Goal: Navigation & Orientation: Find specific page/section

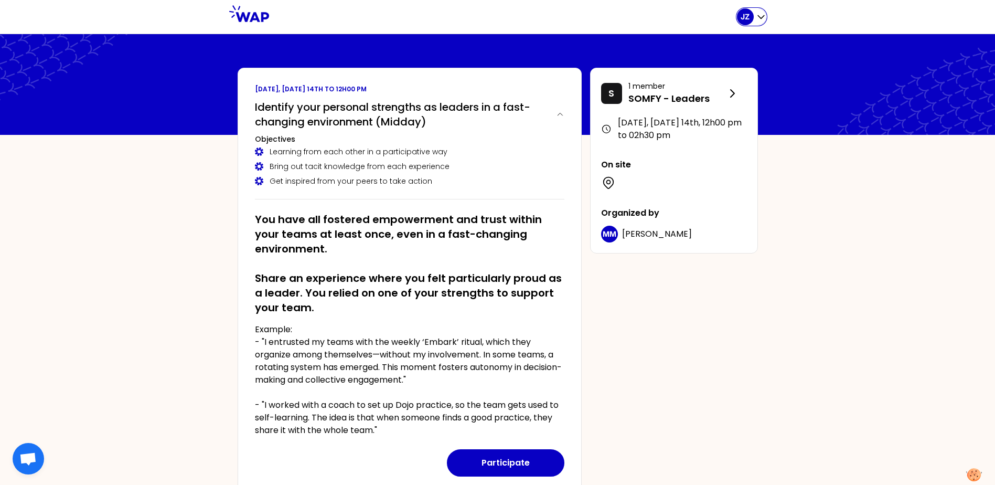
click at [751, 15] on div "JZ" at bounding box center [745, 16] width 17 height 17
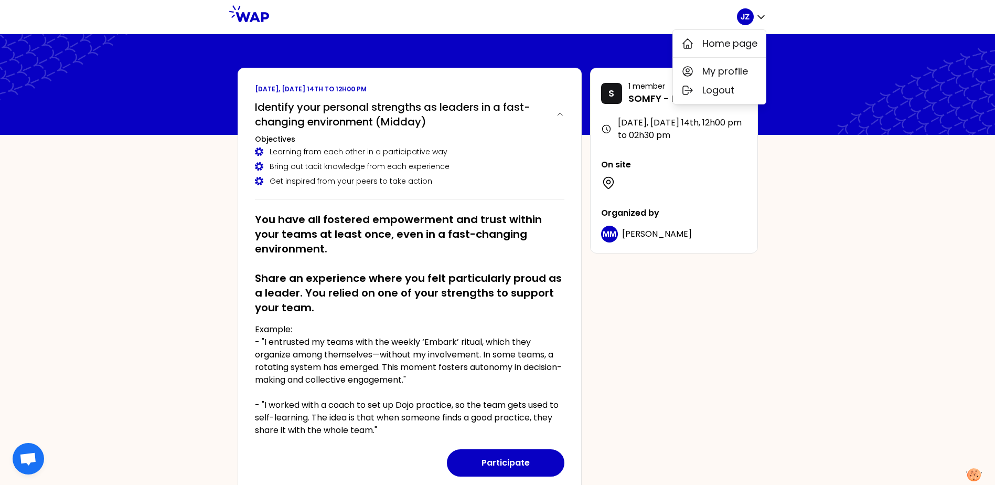
click at [801, 16] on div "JZ Home page My profile Logout" at bounding box center [497, 17] width 995 height 34
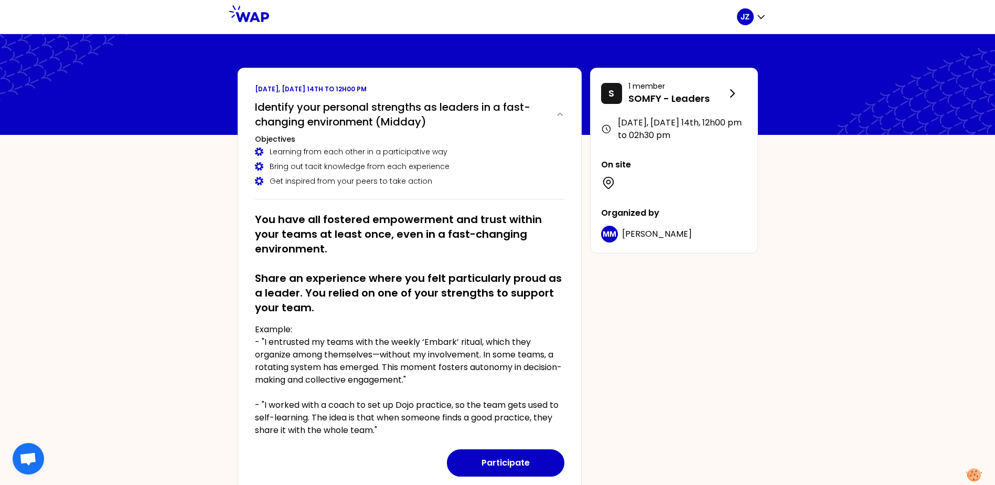
drag, startPoint x: 257, startPoint y: 109, endPoint x: 451, endPoint y: 279, distance: 258.5
click at [451, 279] on div "[DATE], [DATE] 14th to 12h00 pm Identify your personal strengths as leaders in …" at bounding box center [410, 281] width 344 height 426
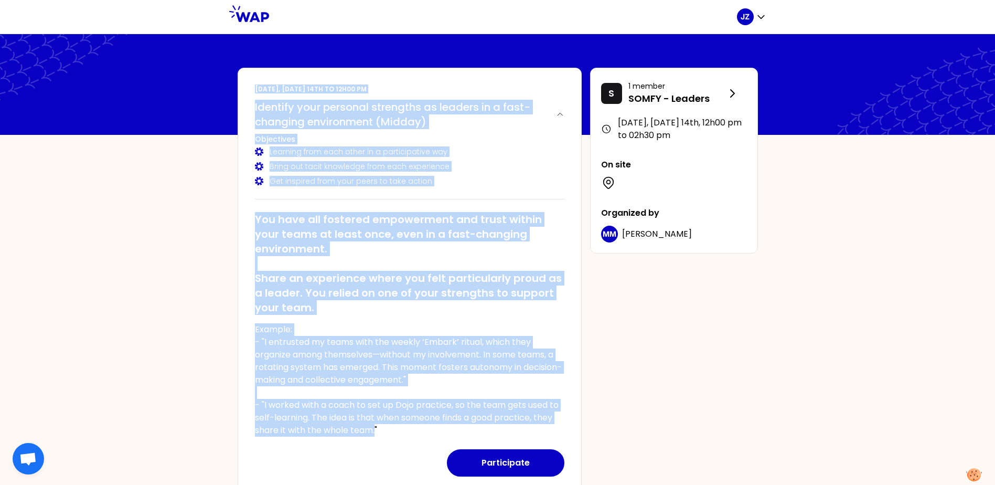
drag, startPoint x: 375, startPoint y: 434, endPoint x: 246, endPoint y: 83, distance: 373.5
click at [246, 83] on div "[DATE], [DATE] 14th to 12h00 pm Identify your personal strengths as leaders in …" at bounding box center [410, 281] width 344 height 426
drag, startPoint x: 246, startPoint y: 83, endPoint x: 306, endPoint y: 115, distance: 68.1
copy div "[DATE], [DATE] 14th to 12h00 pm Identify your personal strengths as leaders in …"
